Goal: Information Seeking & Learning: Learn about a topic

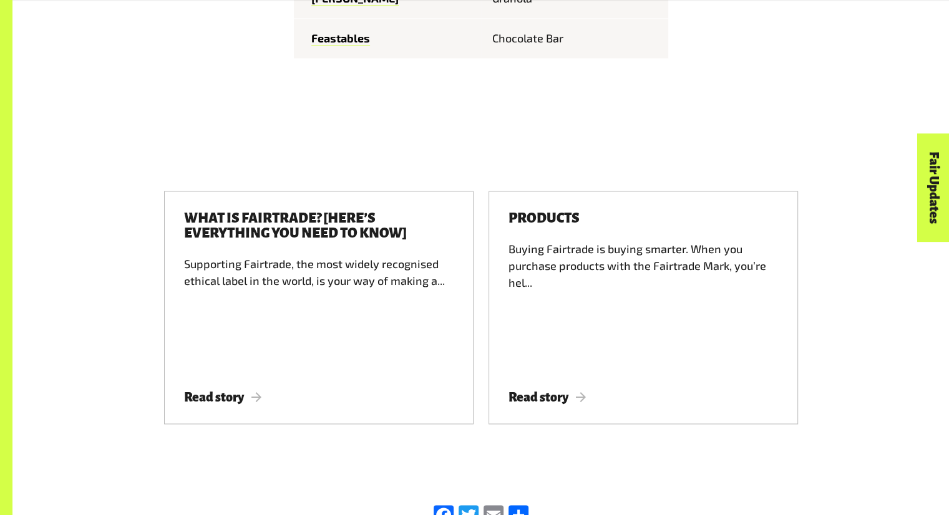
scroll to position [1892, 0]
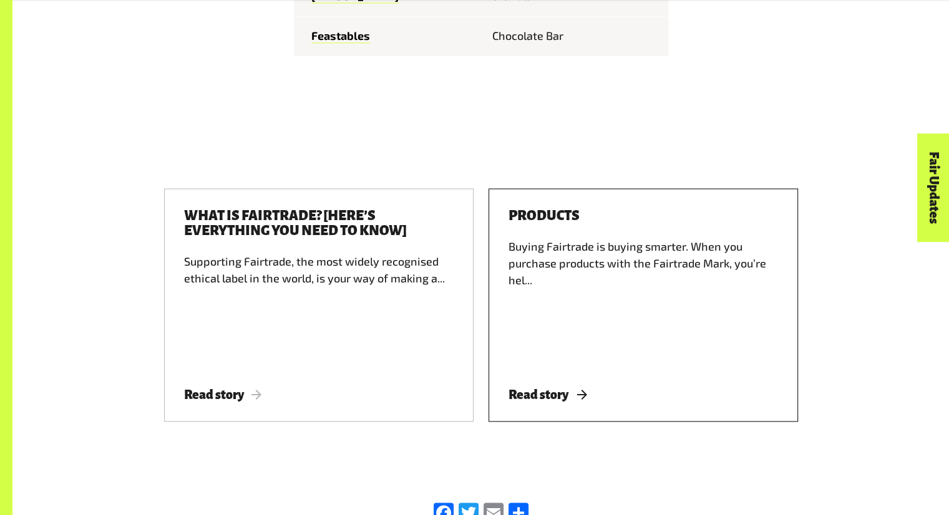
click at [544, 388] on span "Read story" at bounding box center [548, 395] width 78 height 14
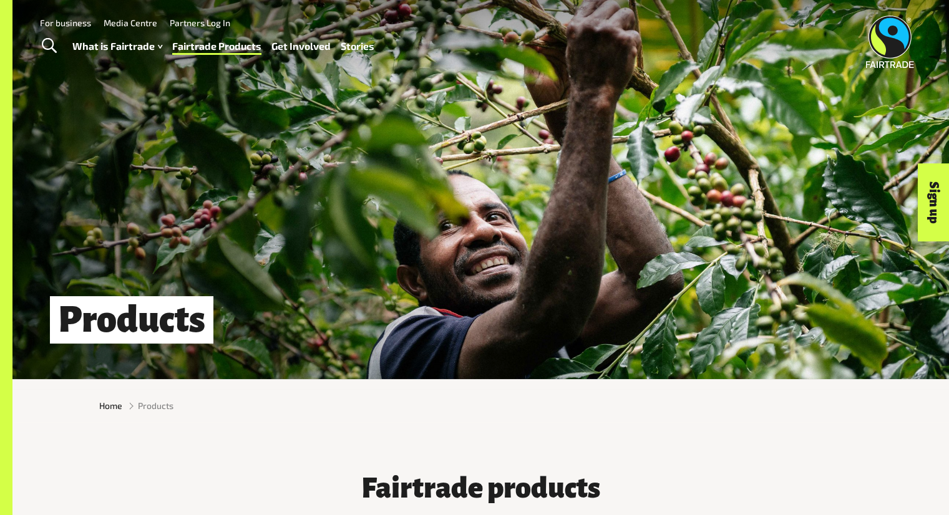
click at [354, 48] on link "Stories" at bounding box center [358, 46] width 34 height 18
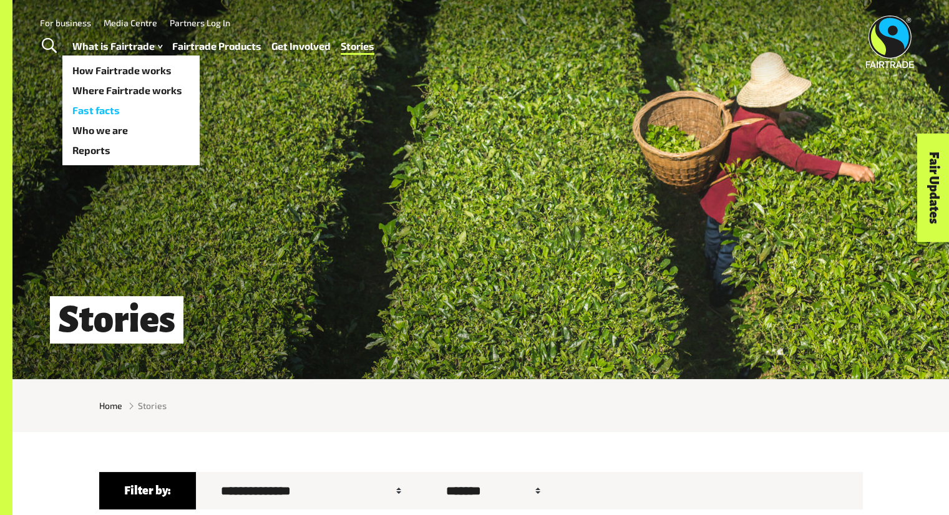
click at [99, 111] on link "Fast facts" at bounding box center [130, 110] width 137 height 20
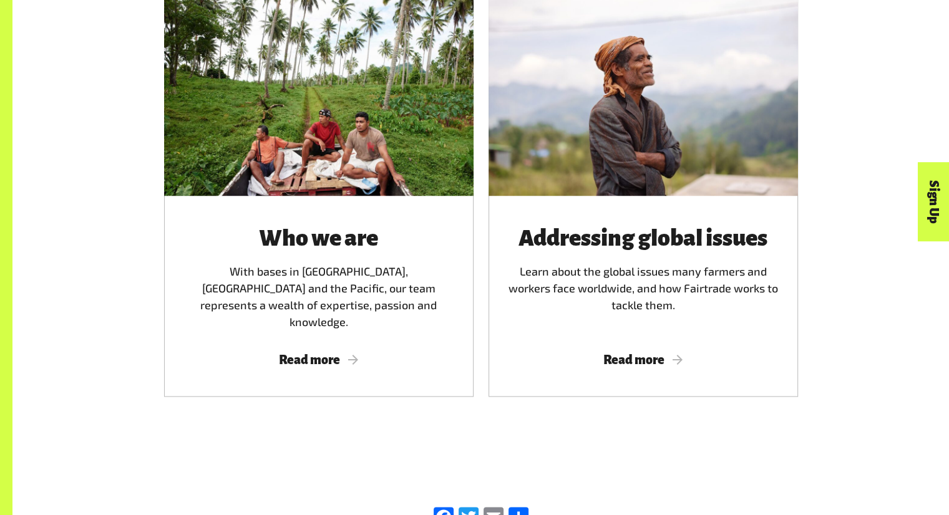
scroll to position [1909, 0]
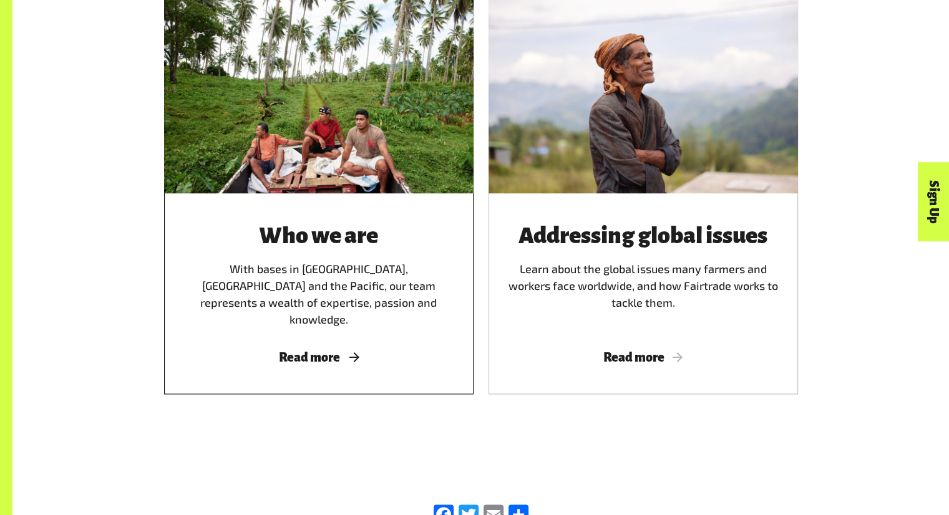
click at [332, 351] on span "Read more" at bounding box center [319, 358] width 280 height 14
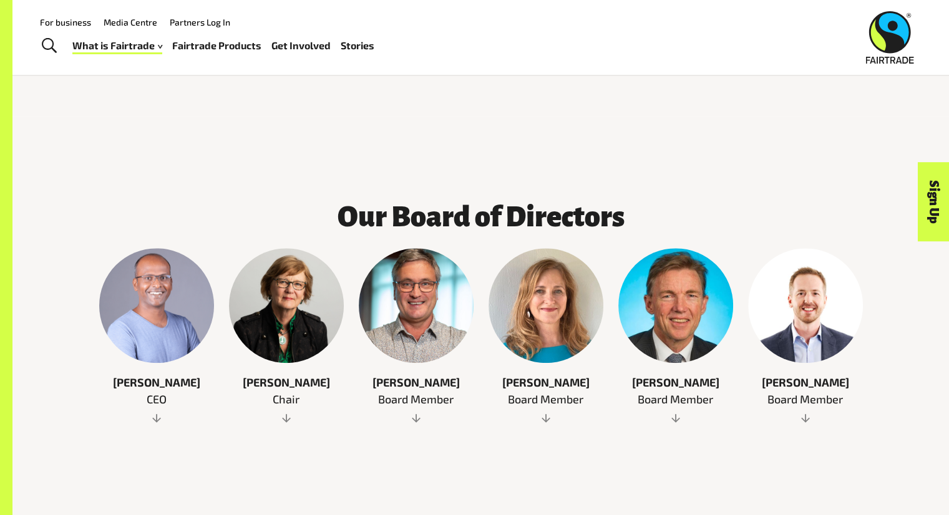
scroll to position [559, 0]
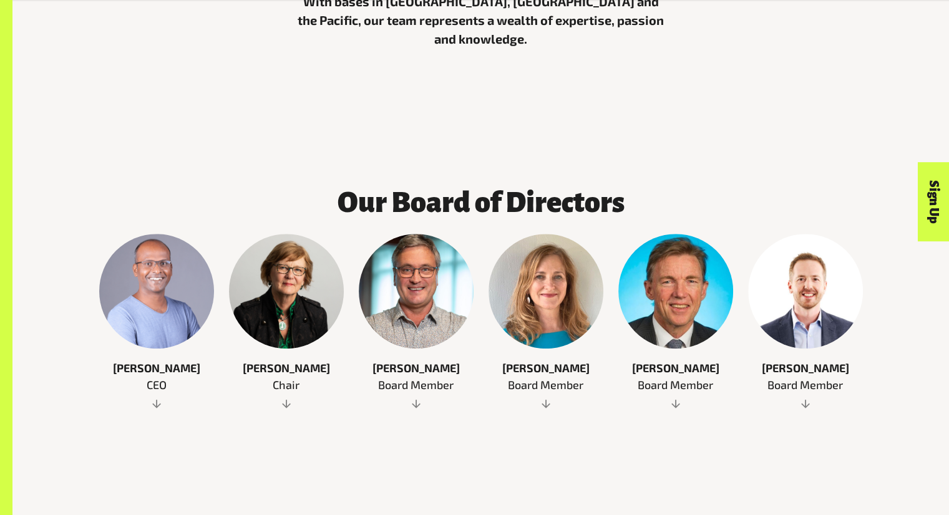
click at [420, 377] on span "Board Member" at bounding box center [416, 385] width 115 height 17
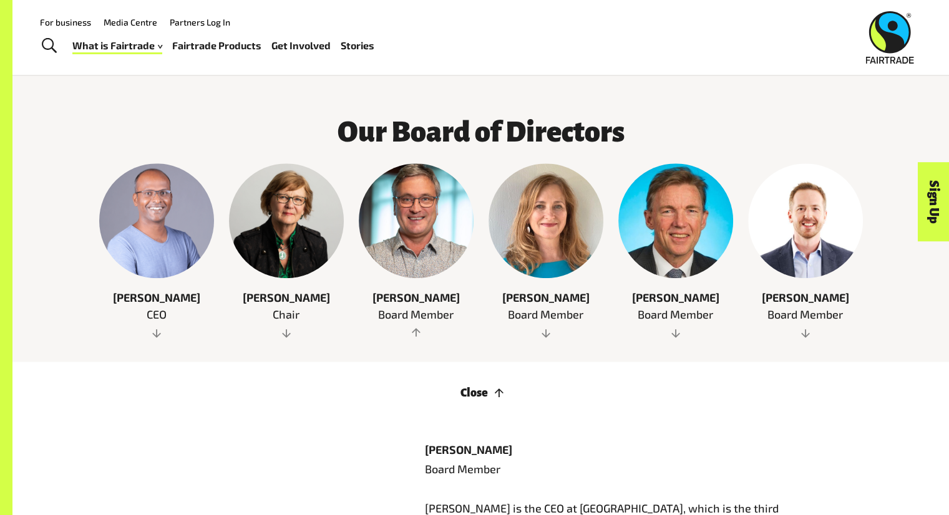
scroll to position [624, 0]
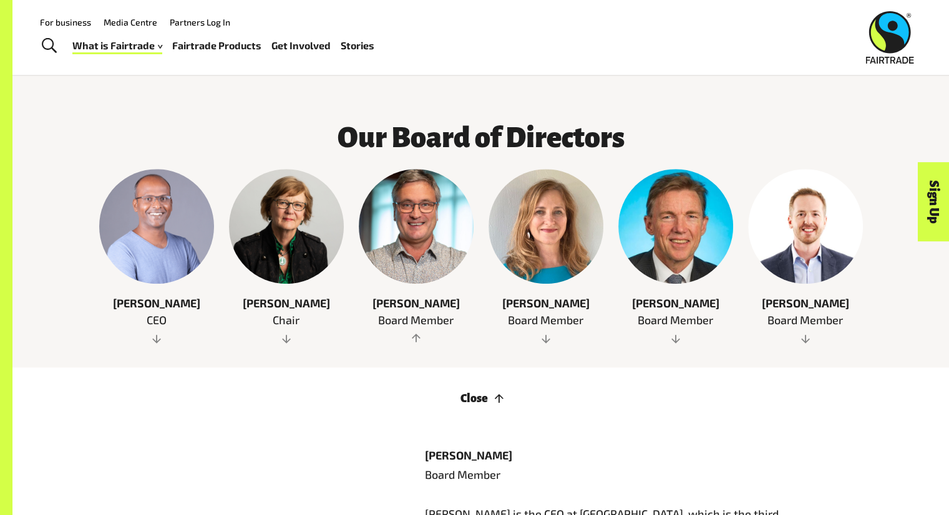
click at [547, 333] on span at bounding box center [546, 339] width 115 height 12
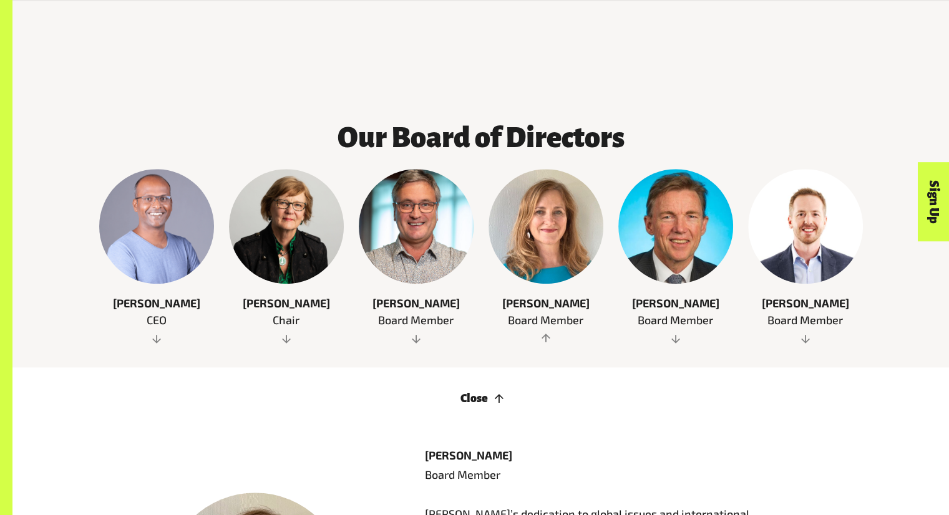
scroll to position [818, 0]
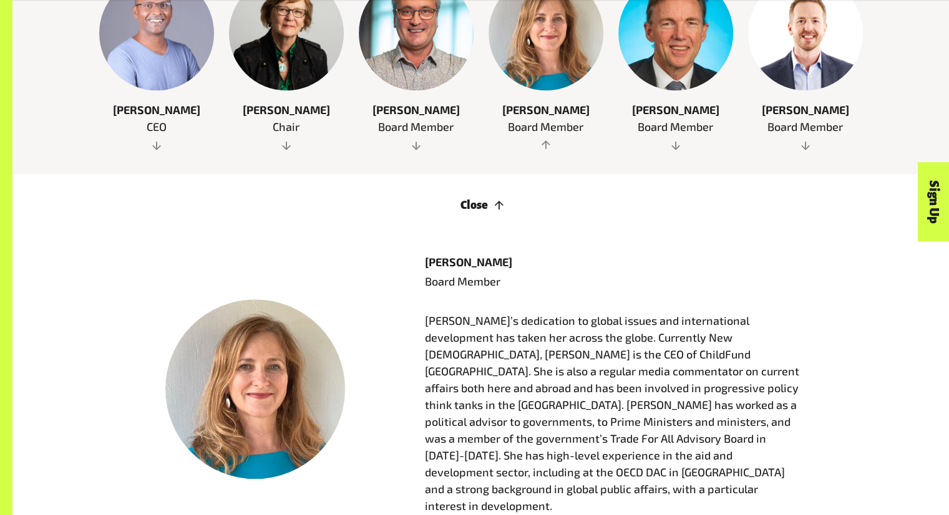
click at [673, 139] on span at bounding box center [675, 145] width 115 height 12
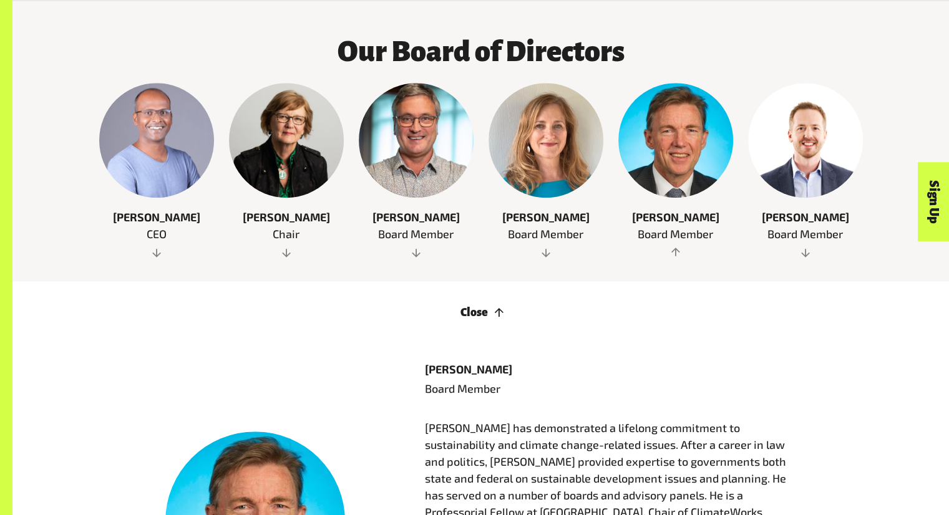
scroll to position [730, 0]
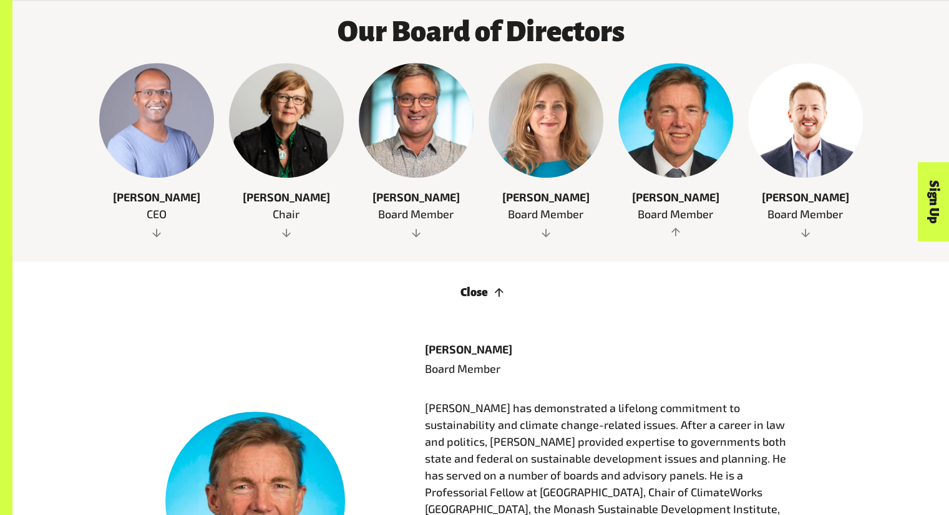
click at [806, 227] on span at bounding box center [805, 233] width 115 height 12
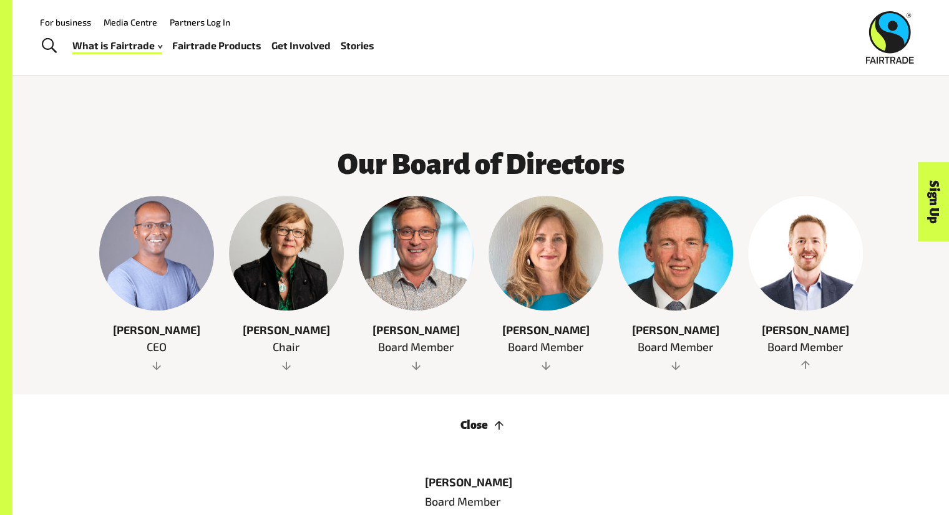
scroll to position [577, 0]
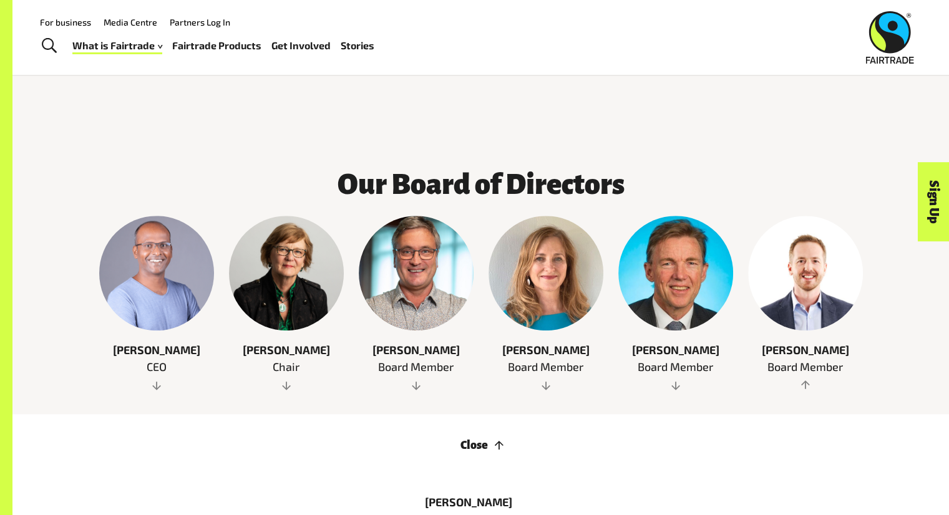
click at [286, 373] on span "Chair" at bounding box center [286, 367] width 115 height 17
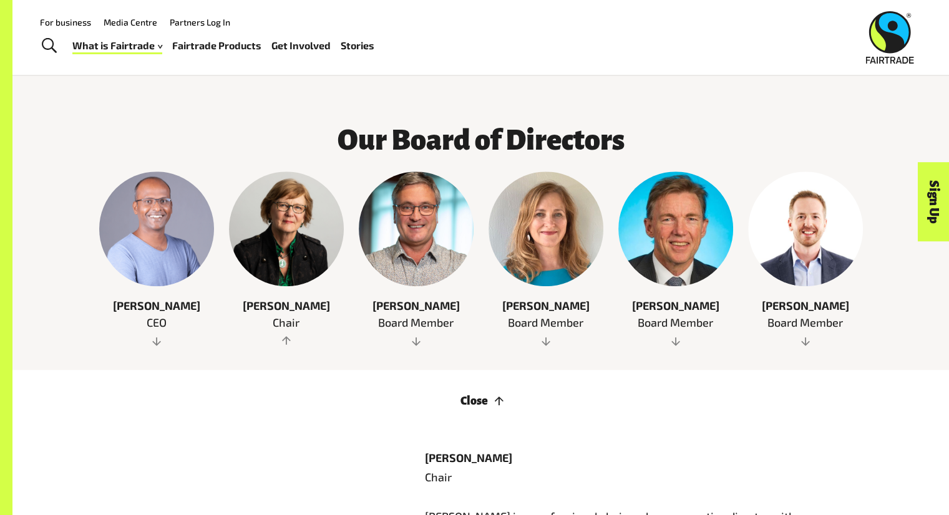
scroll to position [602, 0]
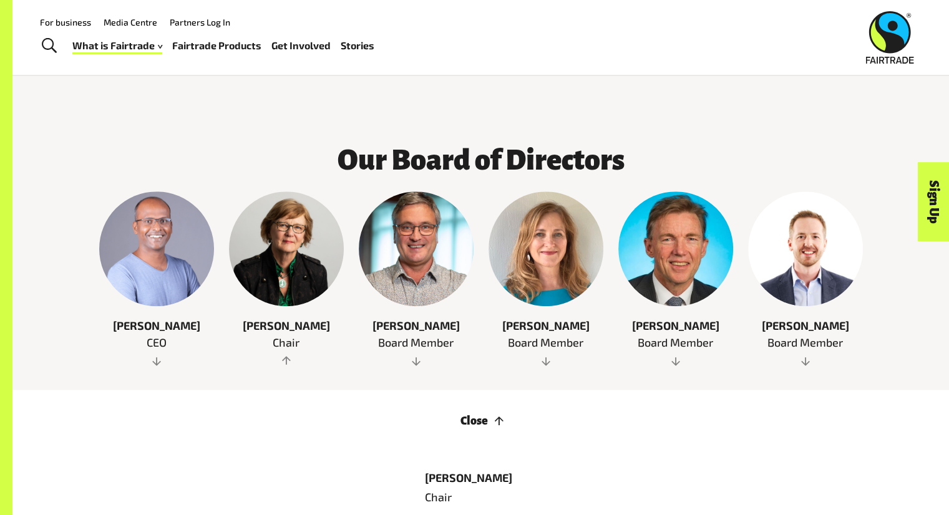
click at [152, 355] on span at bounding box center [156, 361] width 115 height 12
click at [207, 46] on link "Fairtrade Products" at bounding box center [216, 46] width 89 height 18
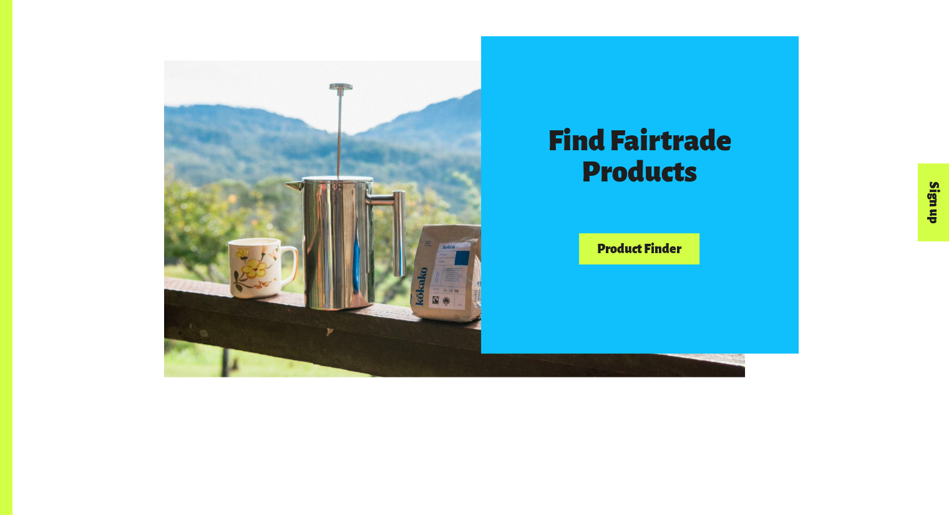
scroll to position [724, 0]
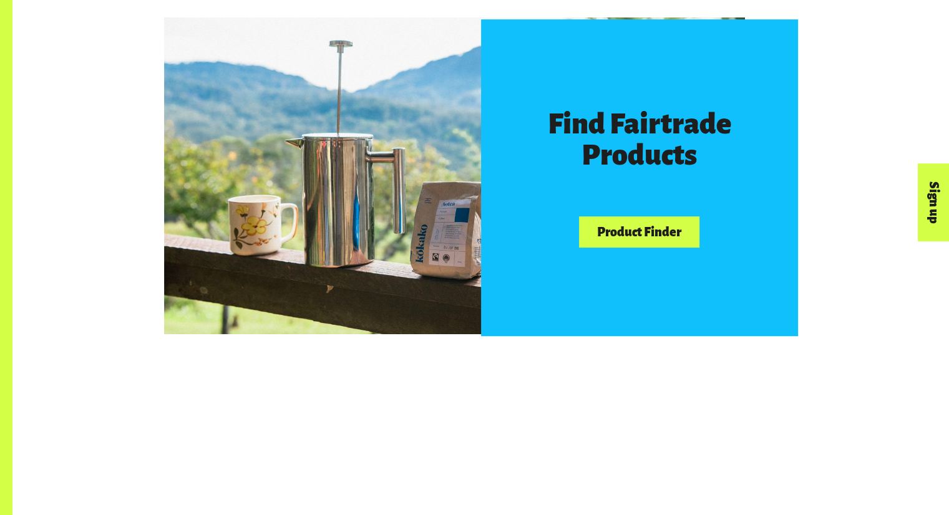
click at [620, 238] on link "Product Finder" at bounding box center [639, 233] width 120 height 32
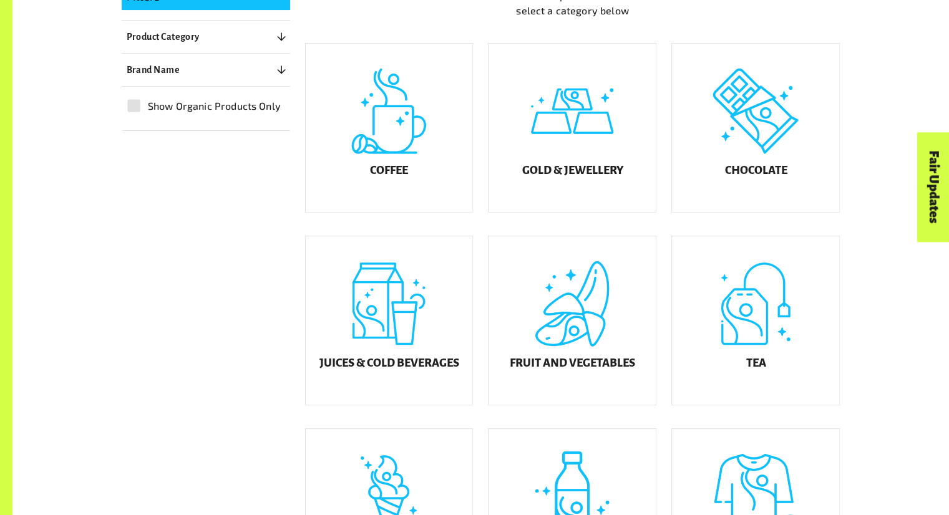
scroll to position [372, 0]
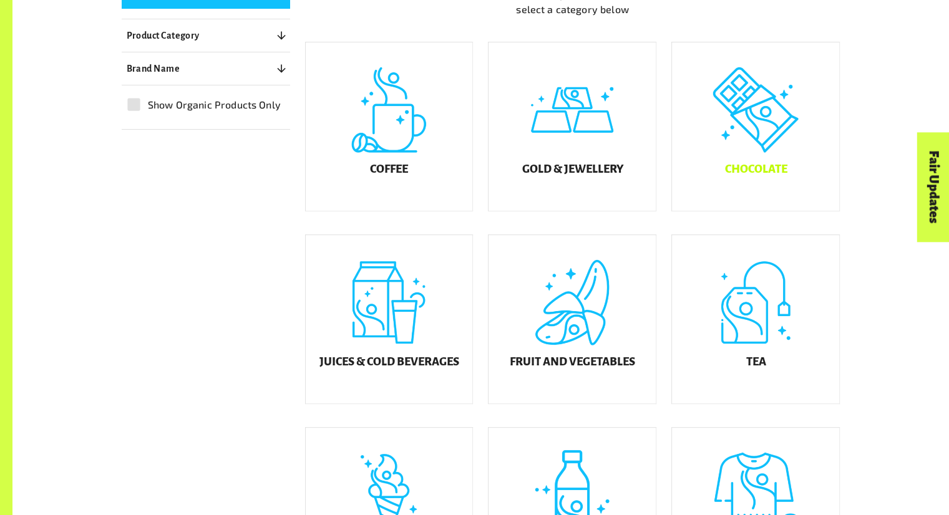
click at [756, 175] on h5 "Chocolate" at bounding box center [756, 169] width 62 height 12
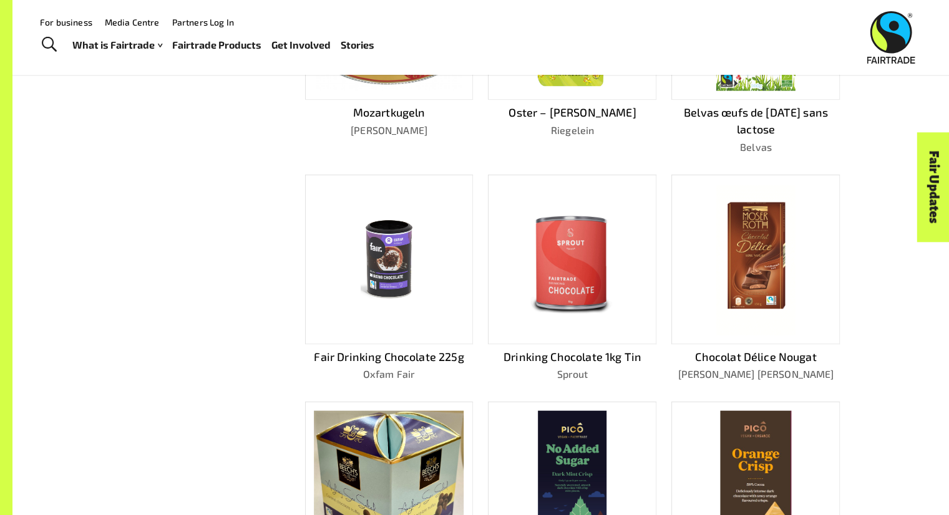
scroll to position [122, 0]
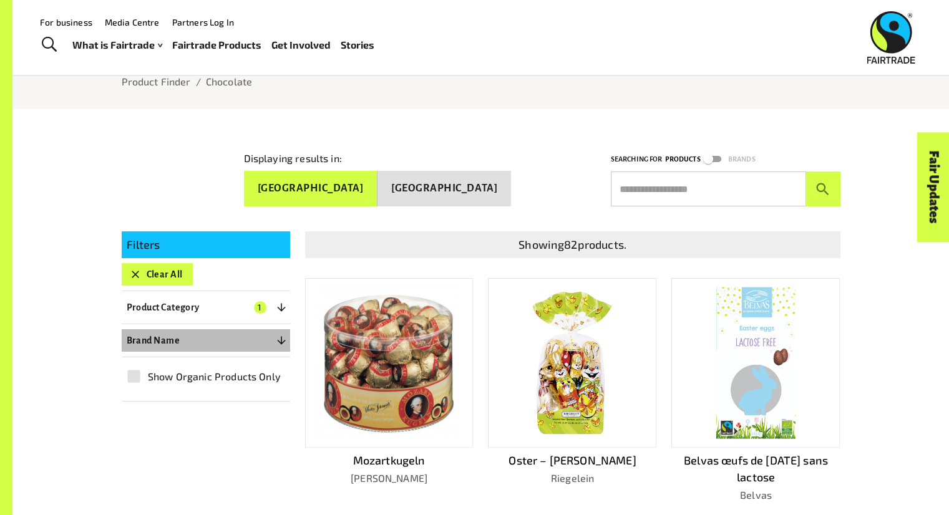
click at [186, 339] on button "Brand Name 0" at bounding box center [206, 340] width 168 height 22
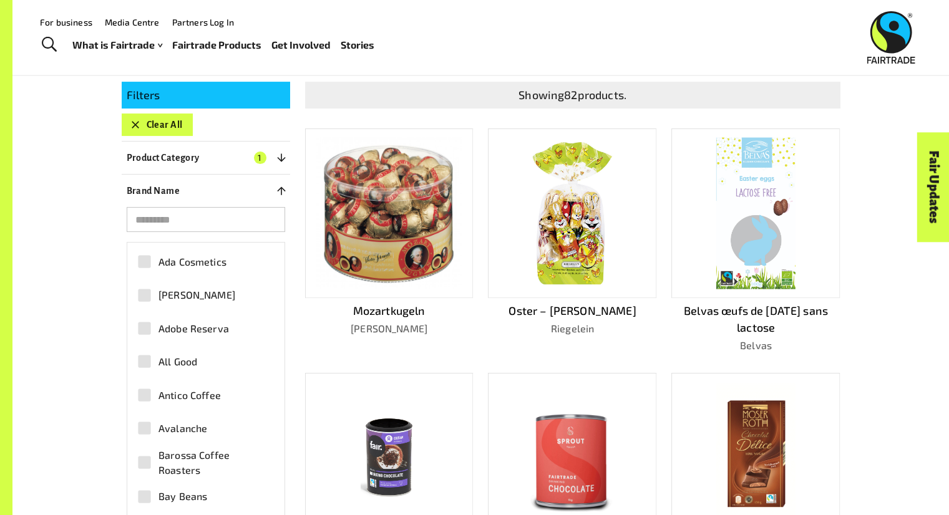
scroll to position [271, 0]
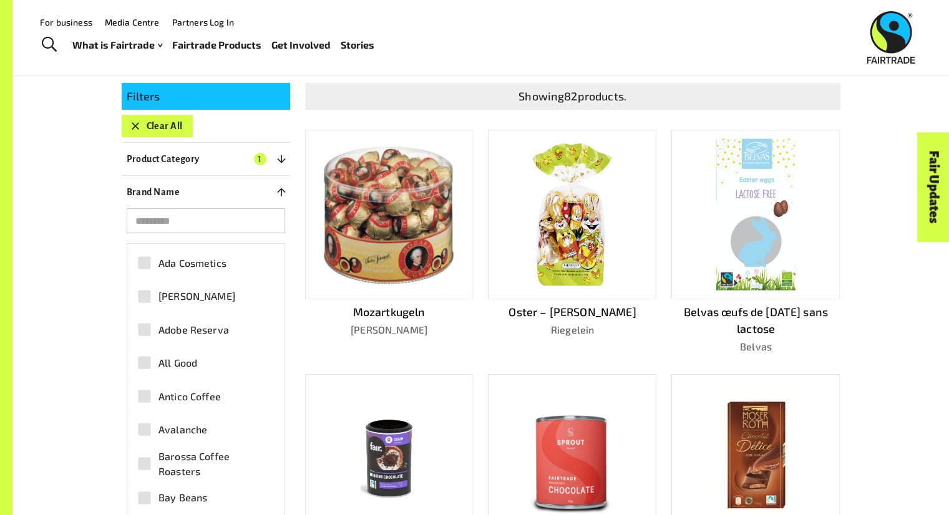
click at [282, 153] on icon "button" at bounding box center [281, 159] width 12 height 12
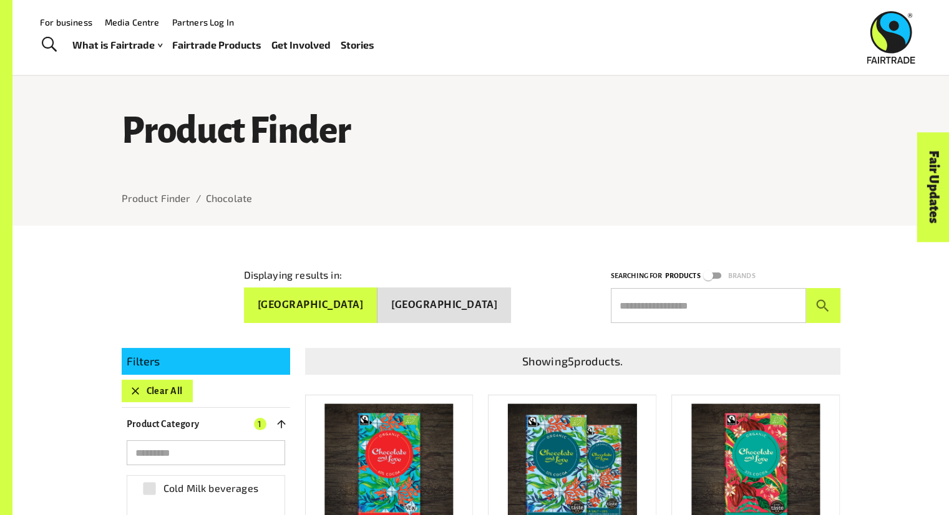
scroll to position [7, 0]
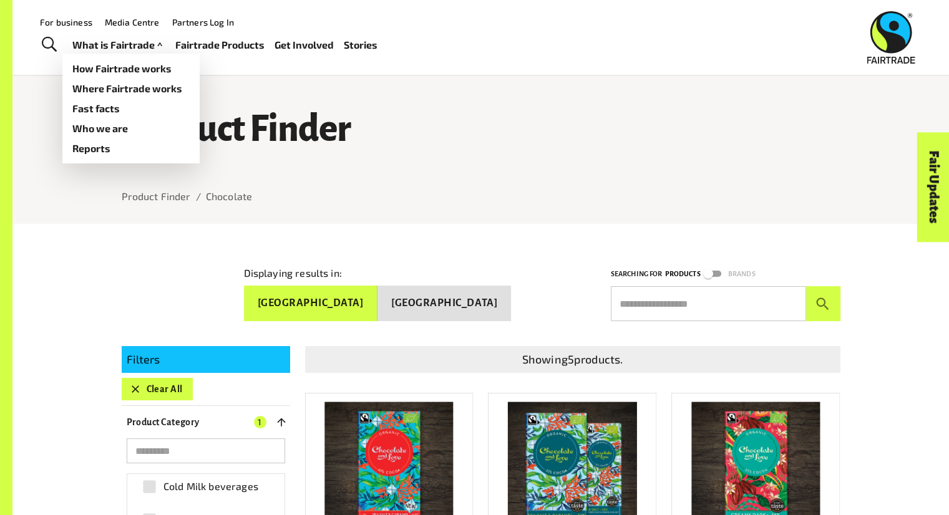
click at [112, 46] on link "What is Fairtrade" at bounding box center [118, 45] width 93 height 18
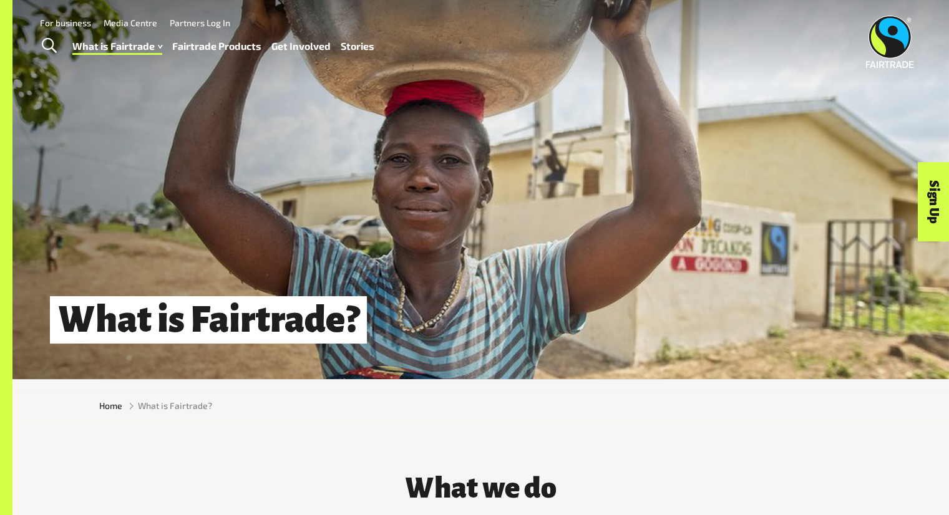
click at [217, 43] on link "Fairtrade Products" at bounding box center [216, 46] width 89 height 18
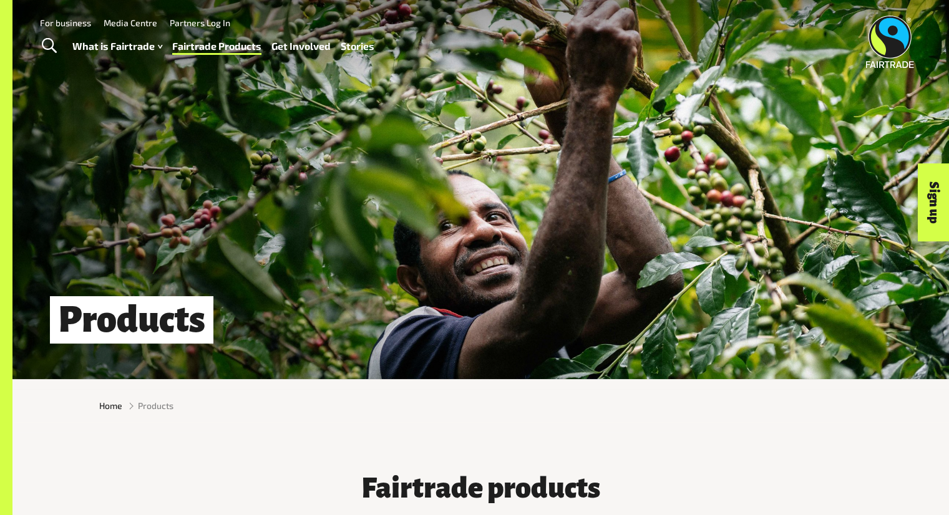
click at [235, 48] on link "Fairtrade Products" at bounding box center [216, 46] width 89 height 18
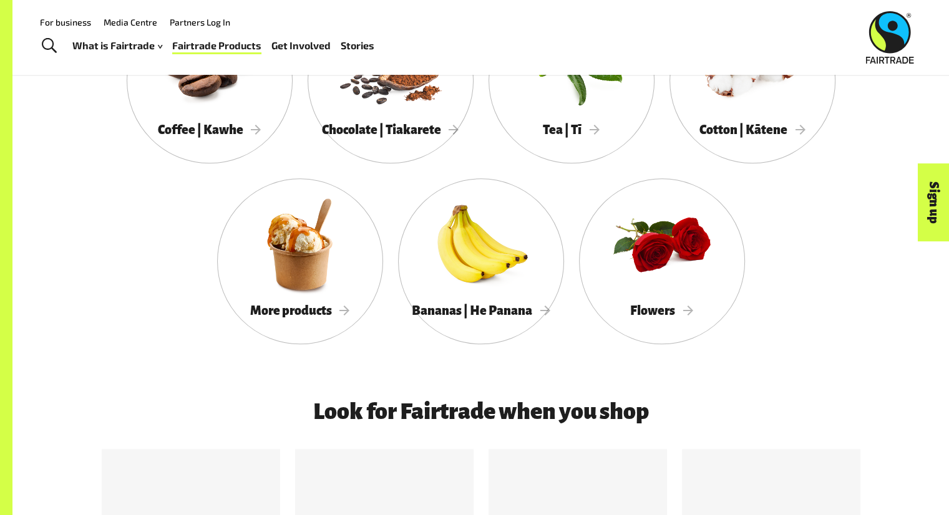
scroll to position [1206, 0]
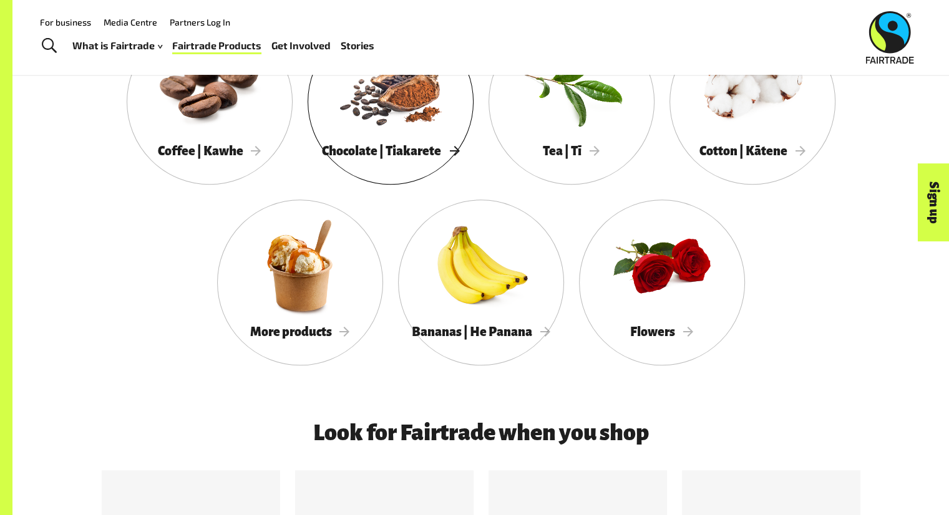
click at [405, 125] on div at bounding box center [391, 85] width 166 height 108
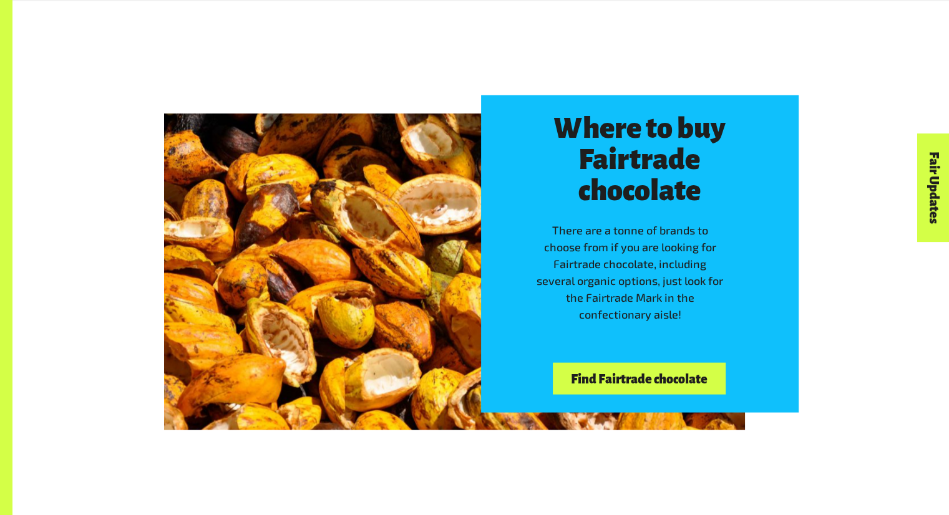
scroll to position [2662, 0]
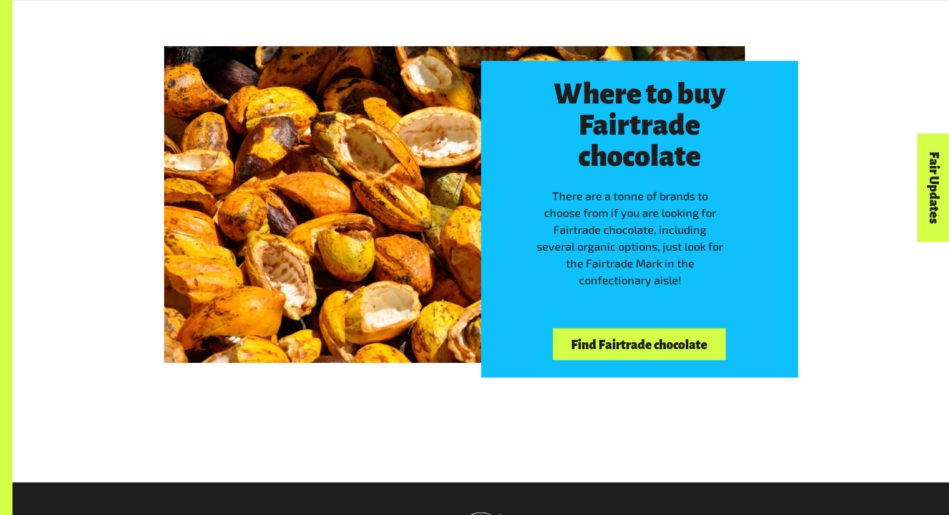
click at [662, 343] on link "Find Fairtrade chocolate" at bounding box center [639, 345] width 172 height 32
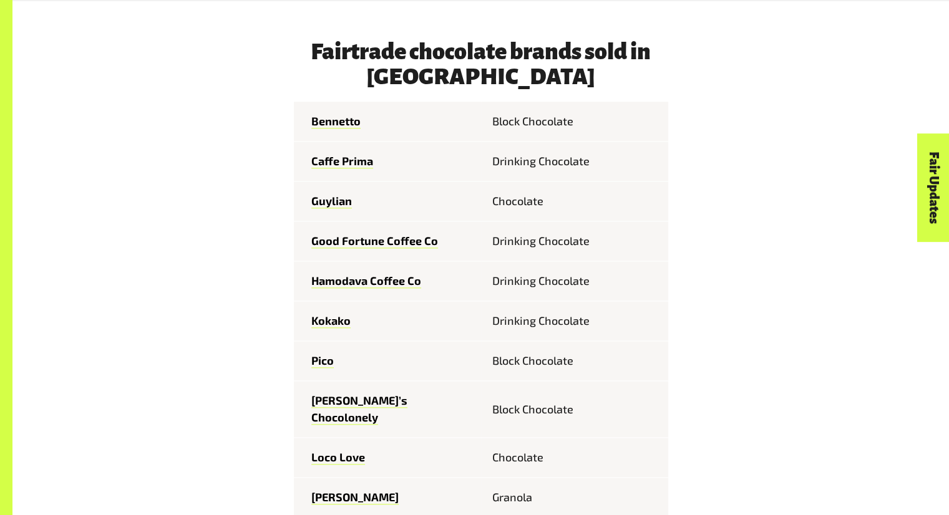
scroll to position [1408, 0]
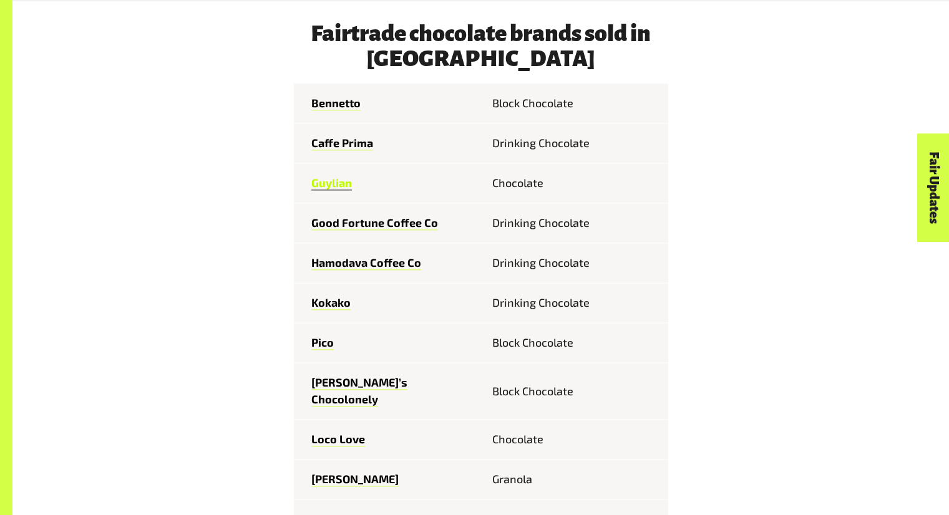
click at [327, 176] on link "Guylian" at bounding box center [331, 183] width 41 height 14
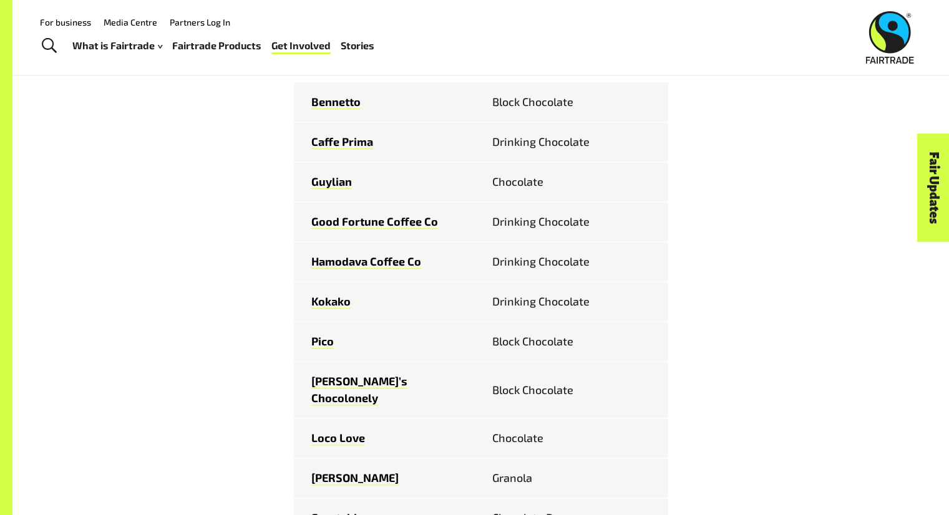
scroll to position [1408, 0]
click at [339, 96] on link "Bennetto" at bounding box center [335, 103] width 49 height 14
click at [333, 216] on link "Good Fortune Coffee Co" at bounding box center [374, 223] width 127 height 14
click at [338, 512] on link "Feastables" at bounding box center [340, 519] width 59 height 14
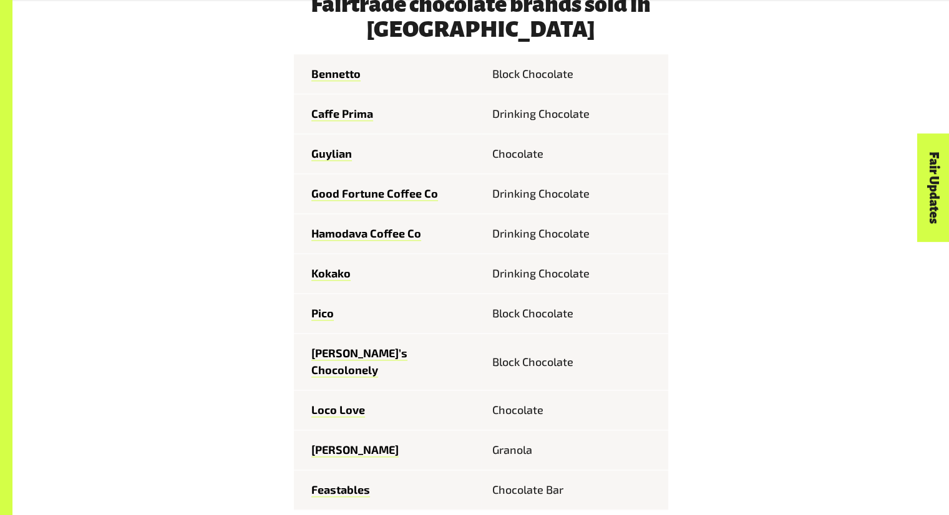
scroll to position [1450, 0]
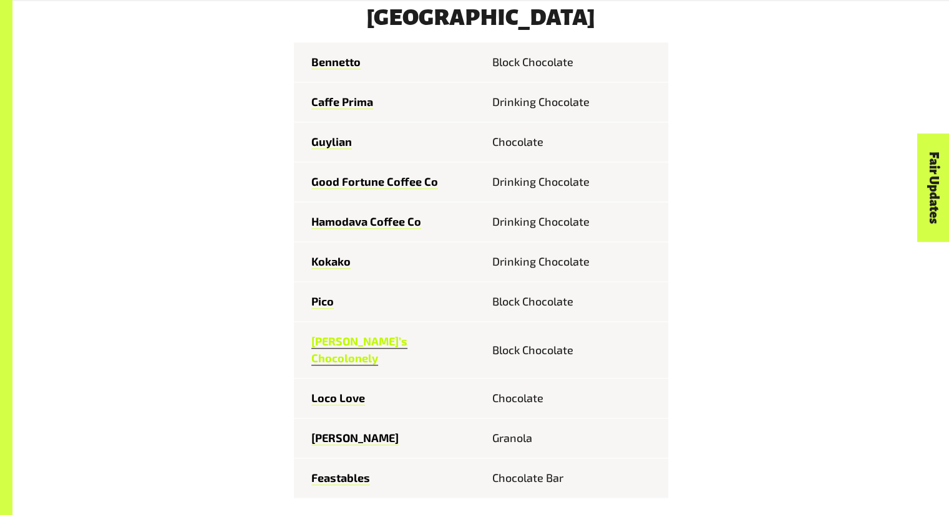
click at [338, 334] on link "[PERSON_NAME]’s Chocolonely" at bounding box center [359, 349] width 96 height 31
